Goal: Task Accomplishment & Management: Manage account settings

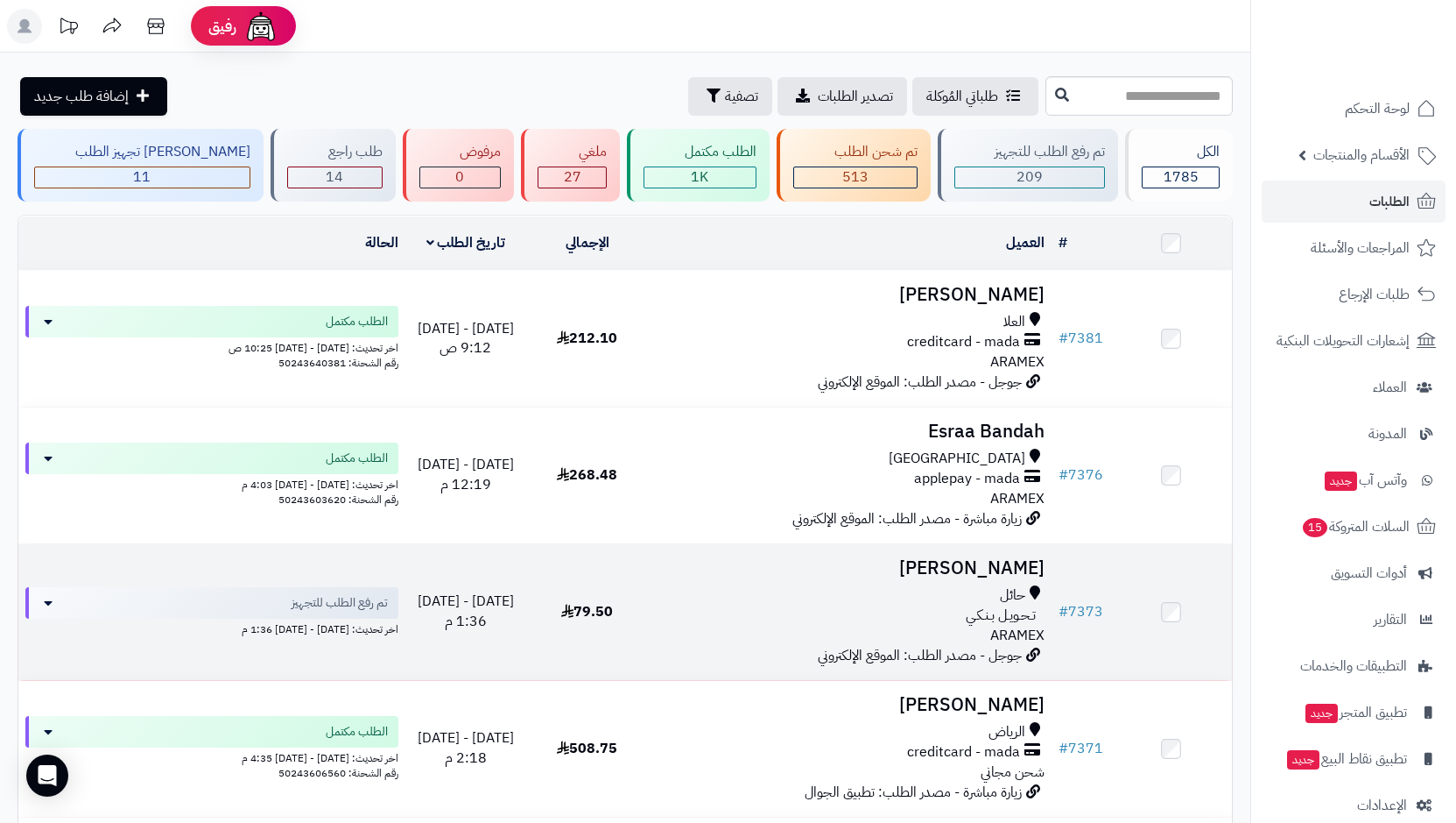
click at [975, 590] on div "حائل" at bounding box center [850, 595] width 391 height 20
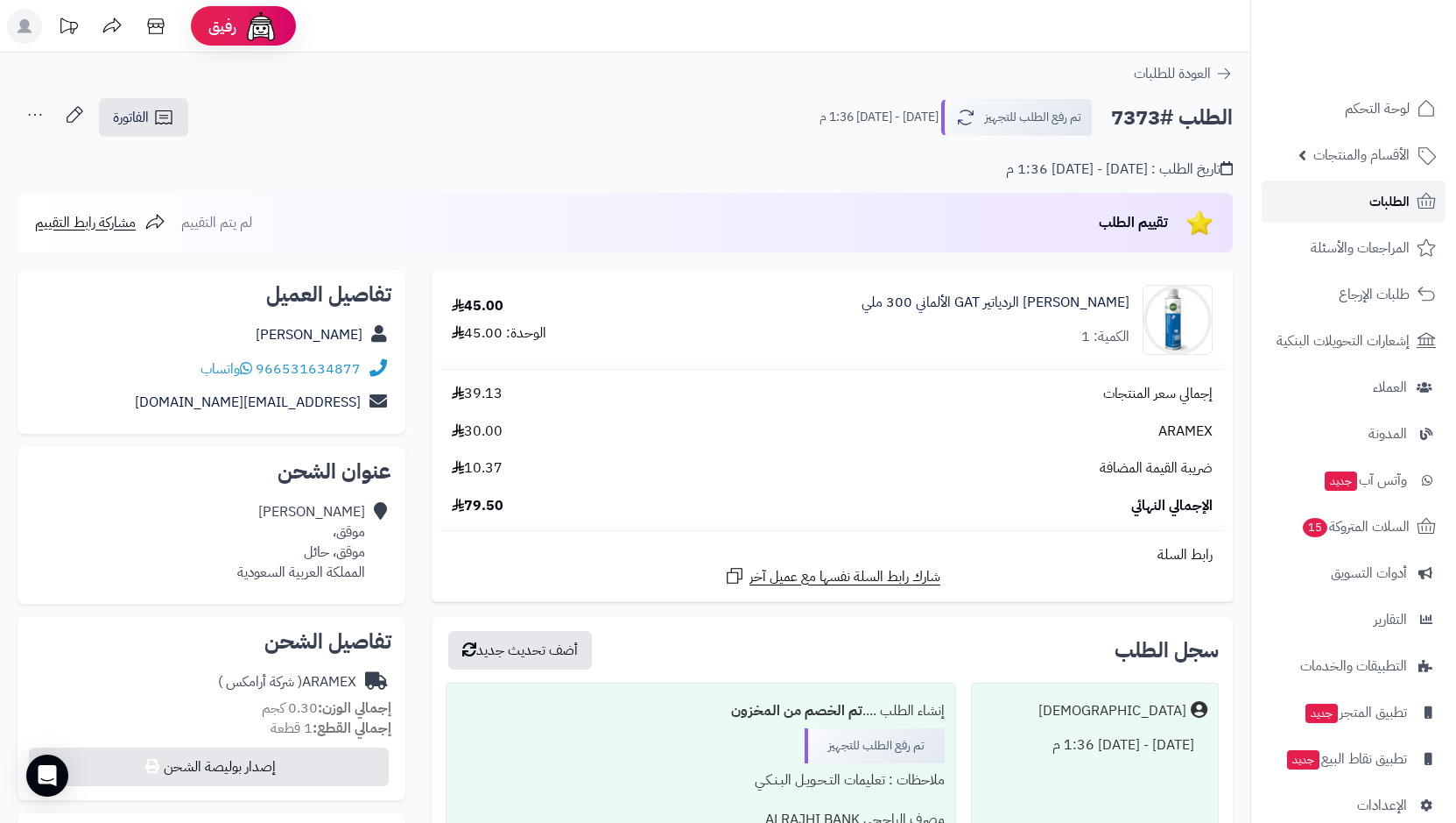
click at [1346, 211] on link "الطلبات" at bounding box center [1354, 201] width 184 height 42
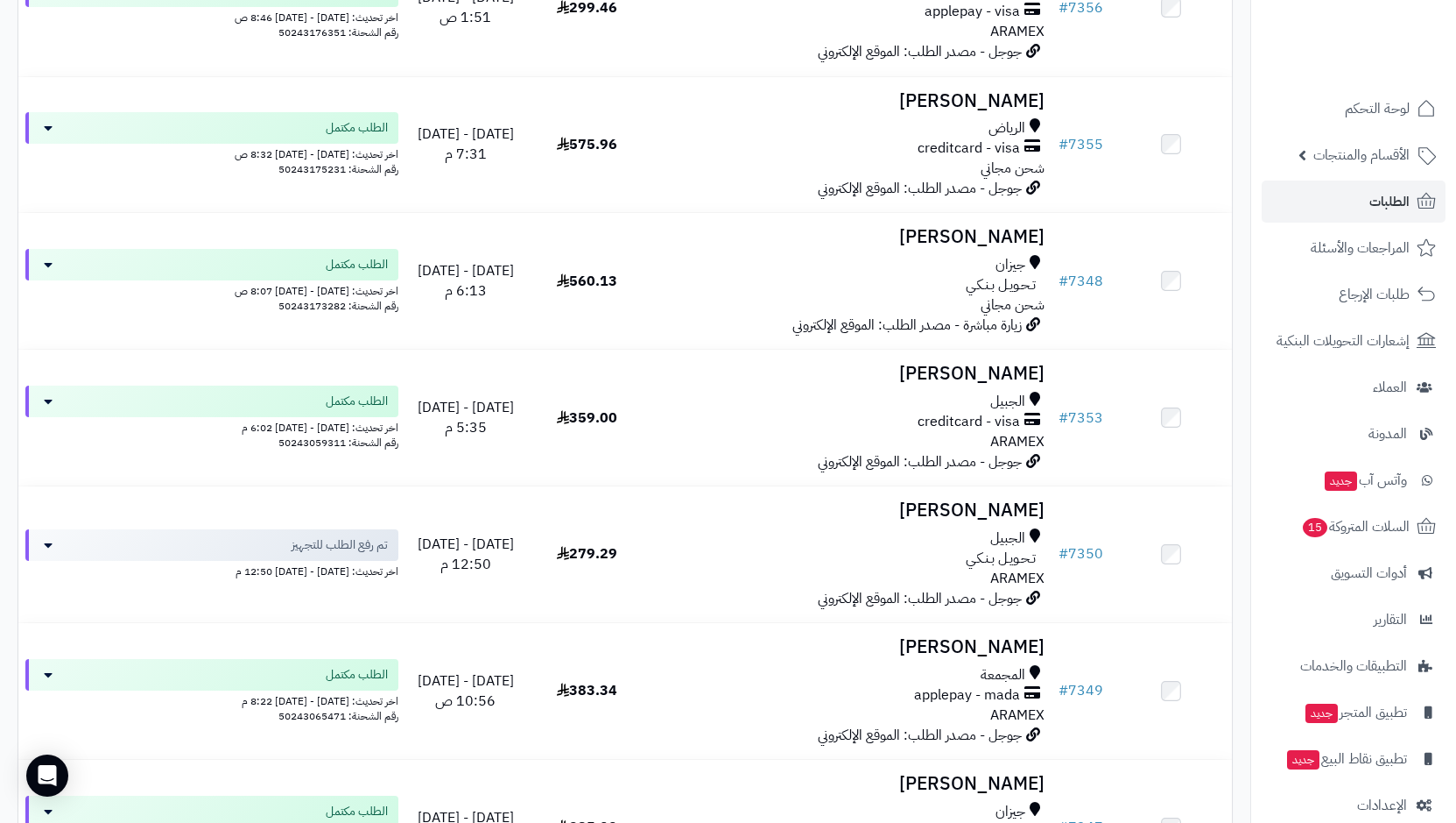
scroll to position [1490, 0]
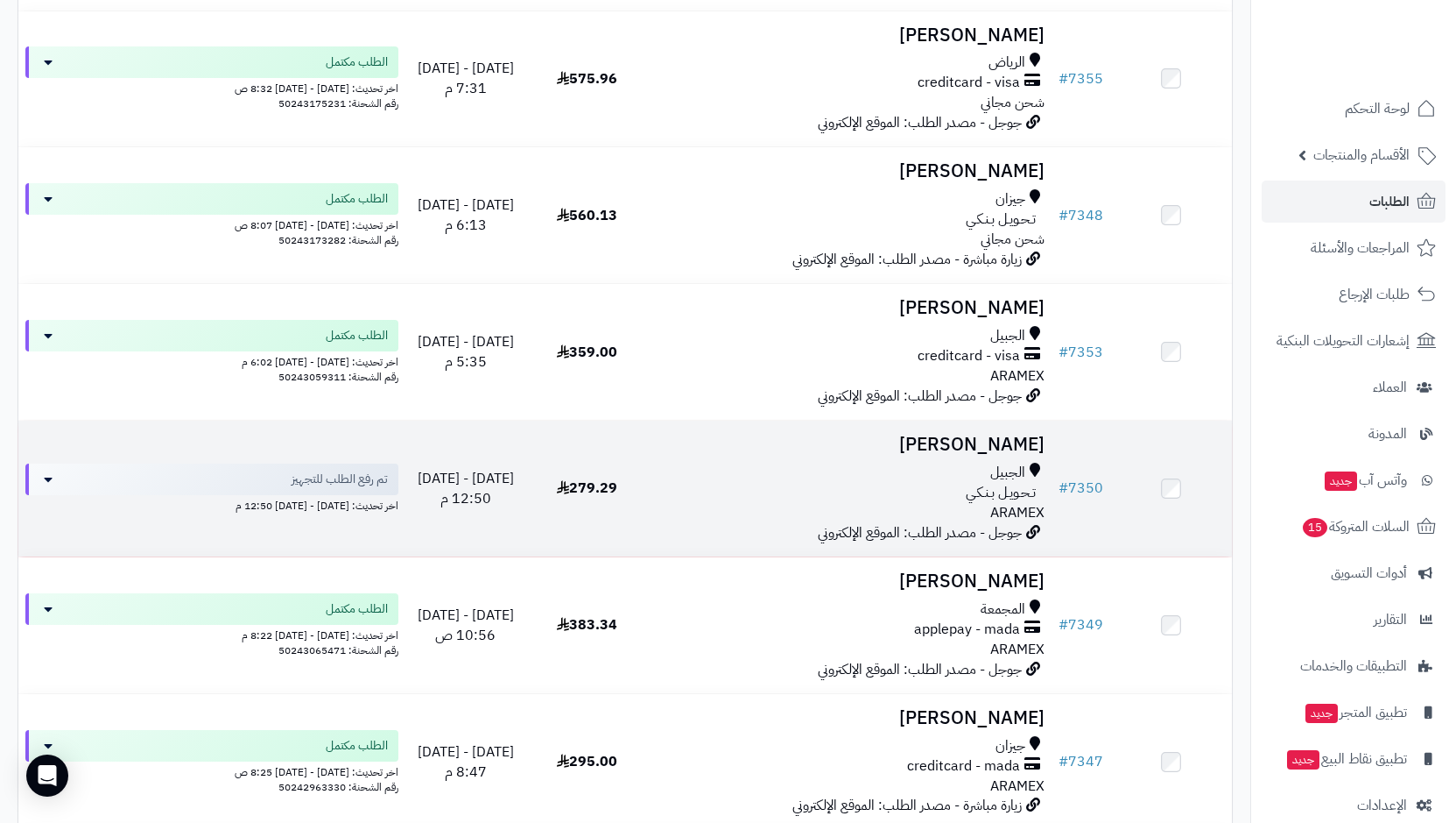
click at [915, 489] on div "تـحـويـل بـنـكـي" at bounding box center [850, 492] width 391 height 20
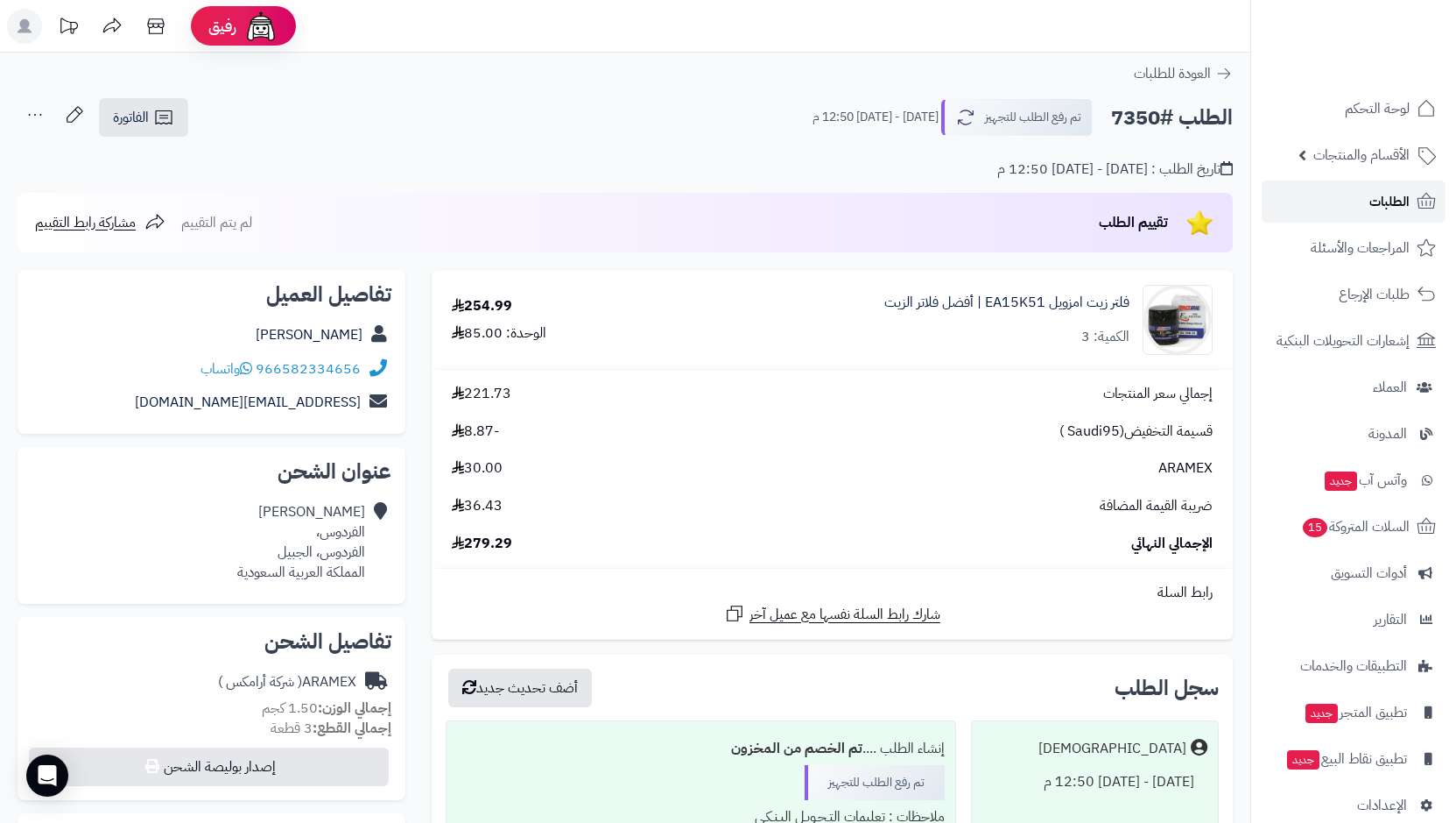
click at [1382, 197] on span "الطلبات" at bounding box center [1390, 201] width 41 height 25
